Goal: Task Accomplishment & Management: Use online tool/utility

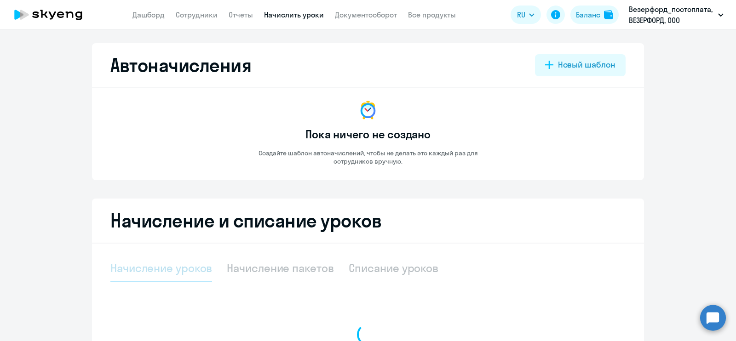
select select "10"
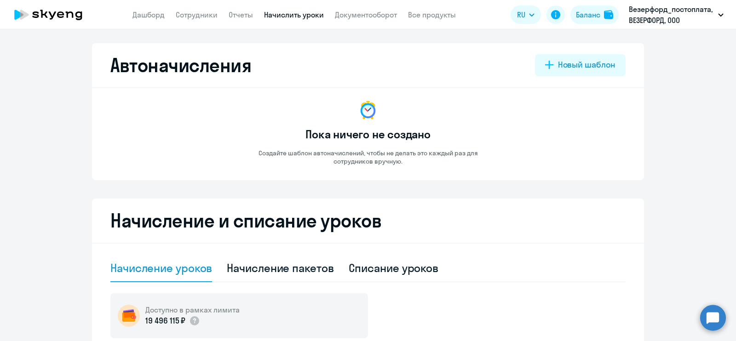
scroll to position [114, 0]
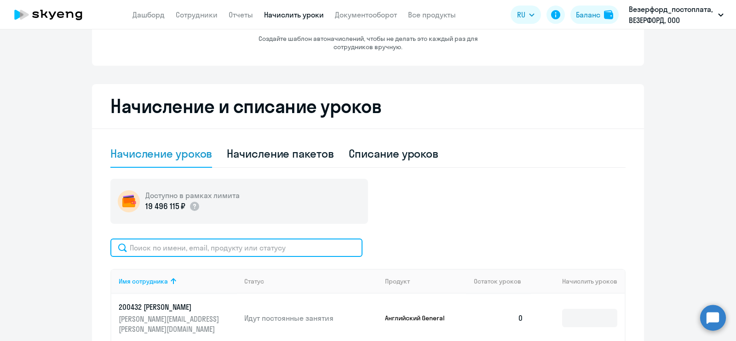
click at [244, 248] on input "text" at bounding box center [236, 248] width 252 height 18
type input "[PERSON_NAME]"
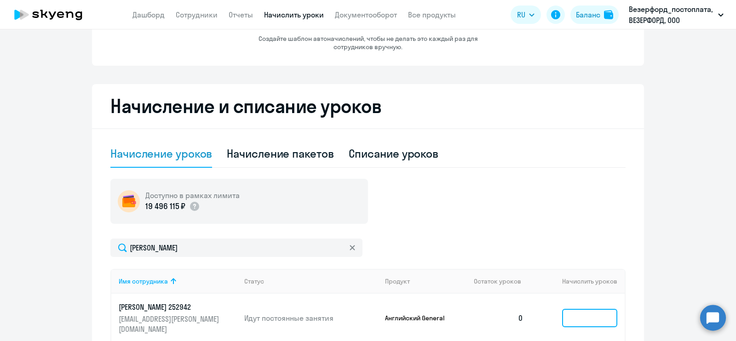
click at [591, 316] on input at bounding box center [589, 318] width 55 height 18
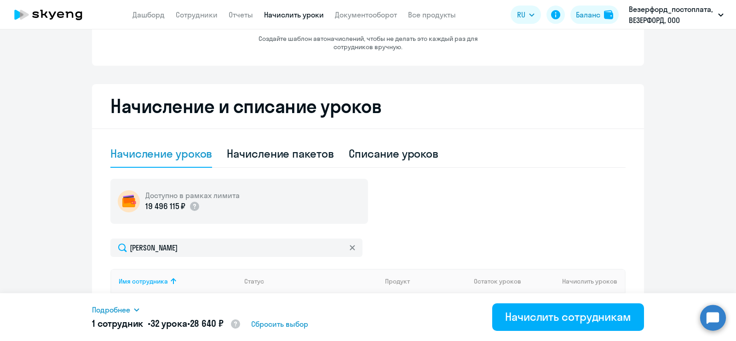
type input "32"
click at [591, 316] on div "Начислить сотрудникам" at bounding box center [568, 316] width 126 height 15
